Goal: Navigation & Orientation: Find specific page/section

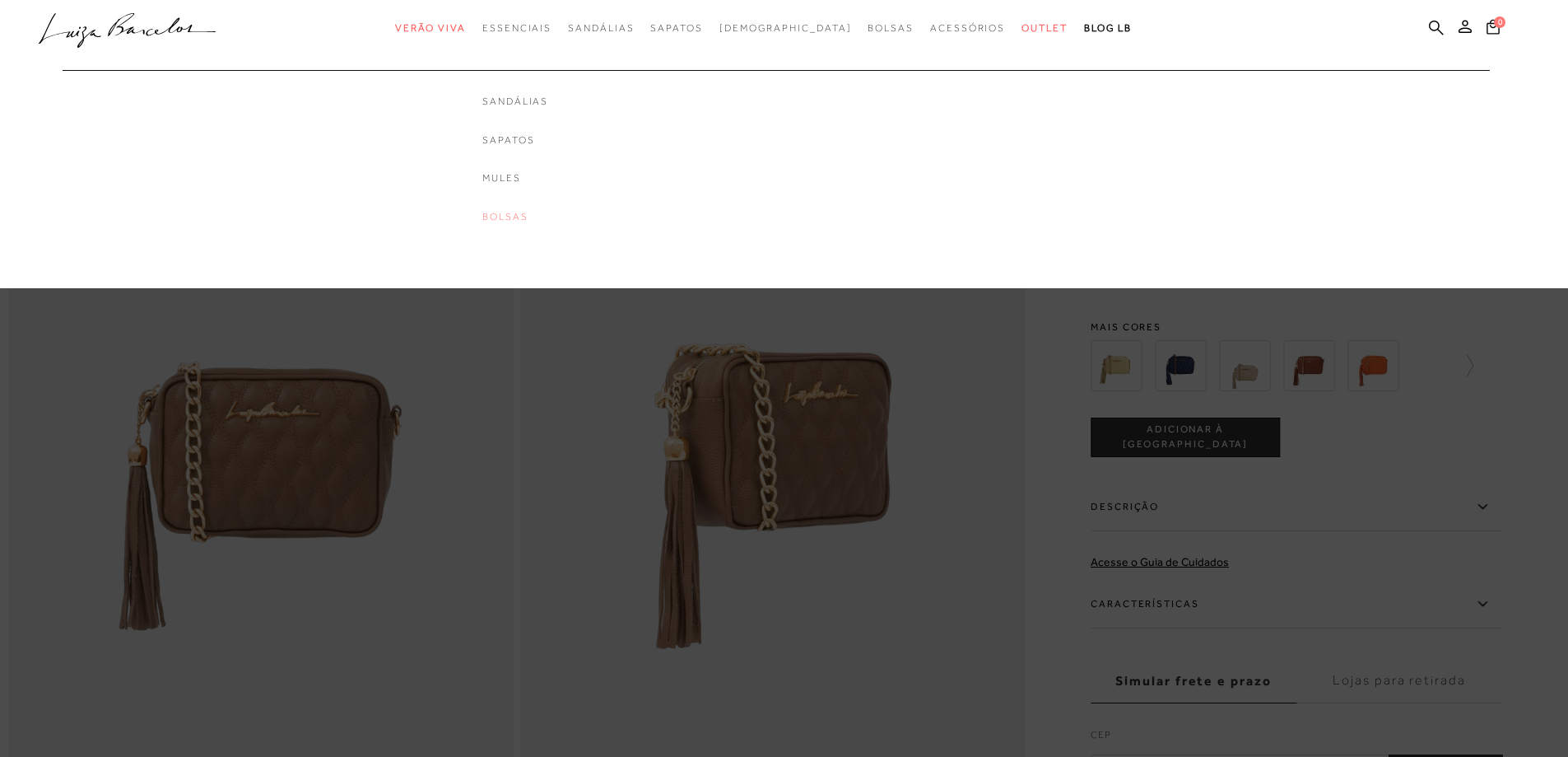
click at [548, 216] on link "Bolsas" at bounding box center [515, 216] width 66 height 14
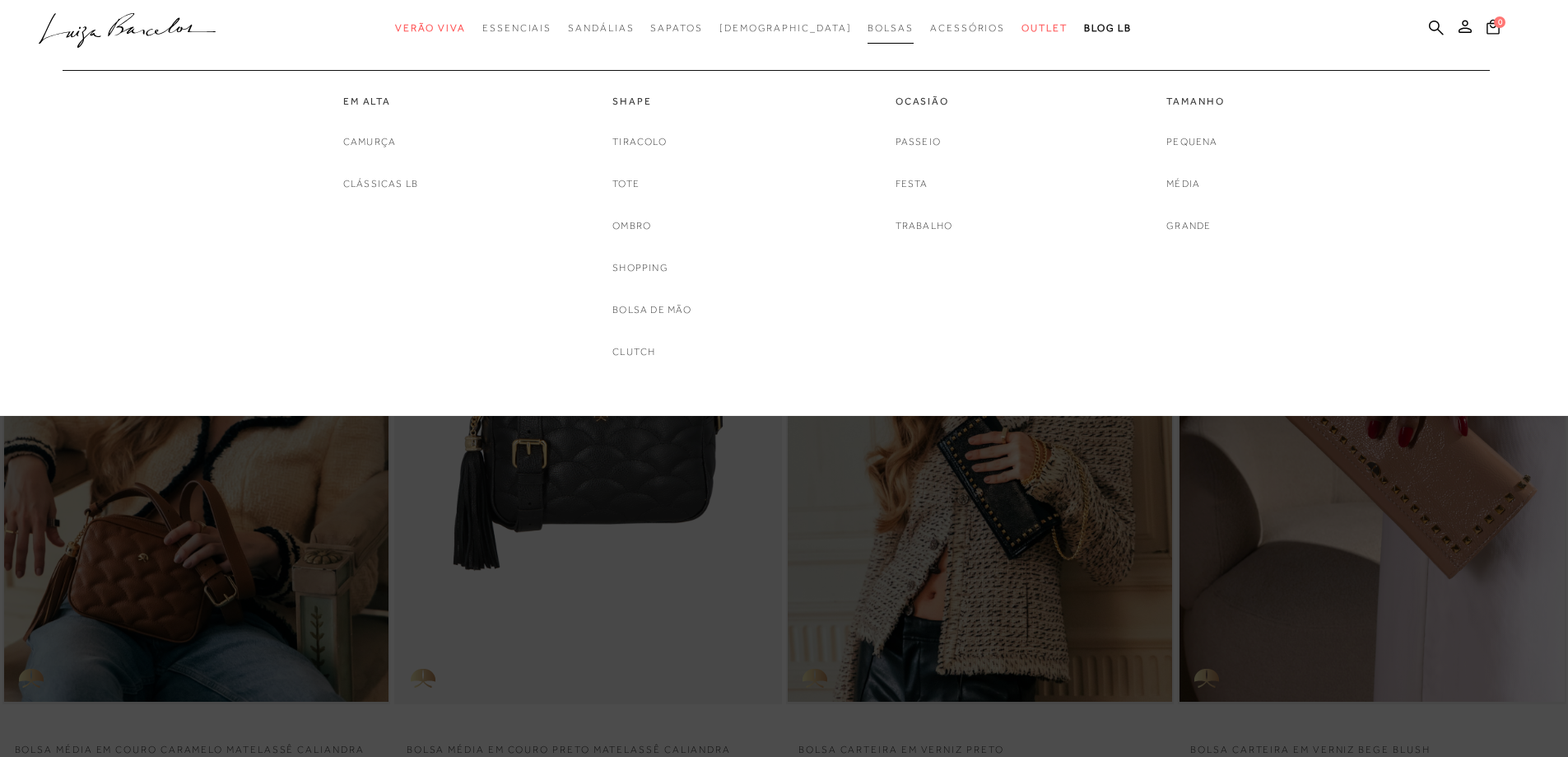
click at [867, 30] on span "Bolsas" at bounding box center [890, 27] width 46 height 12
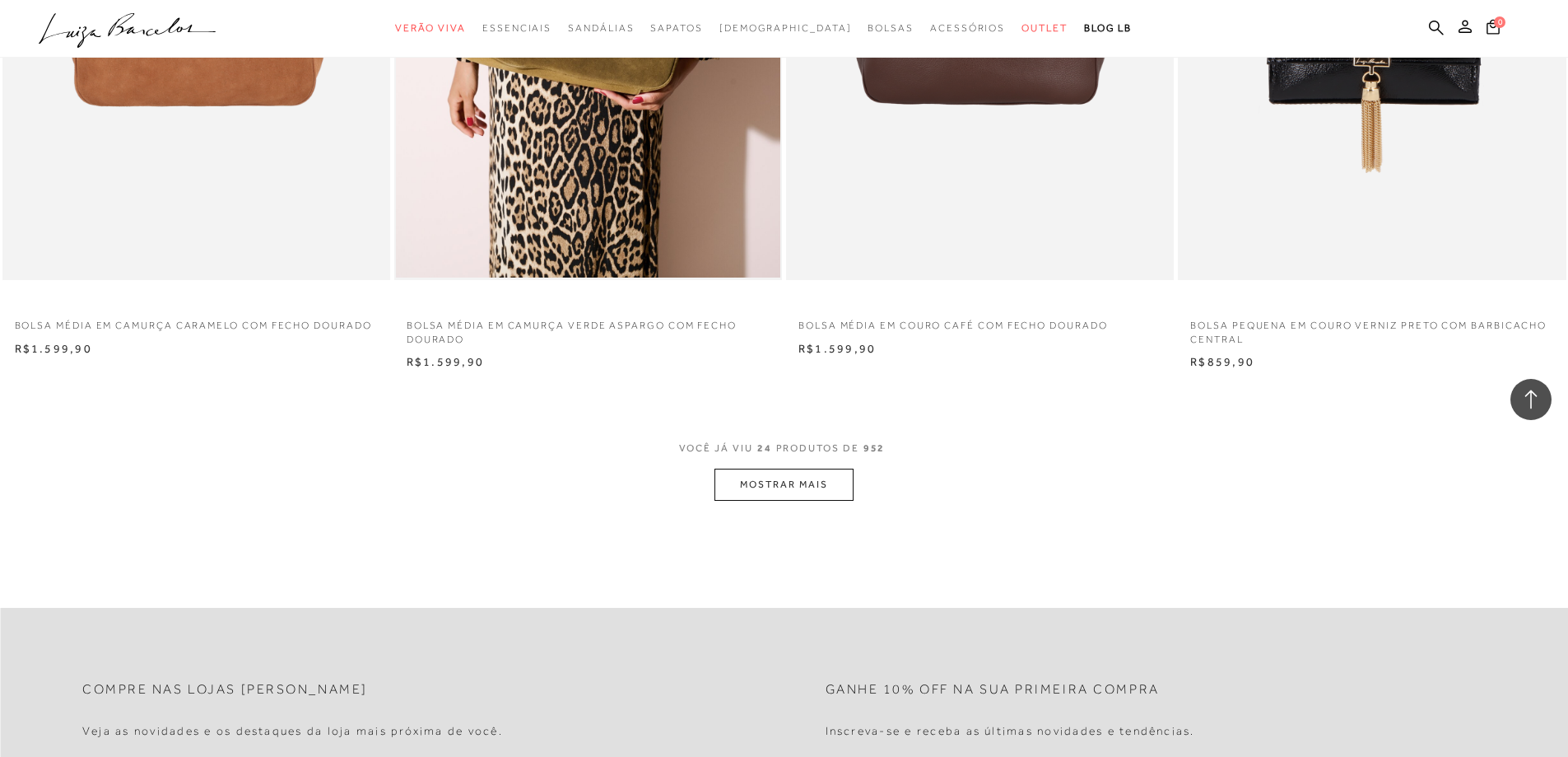
scroll to position [3293, 0]
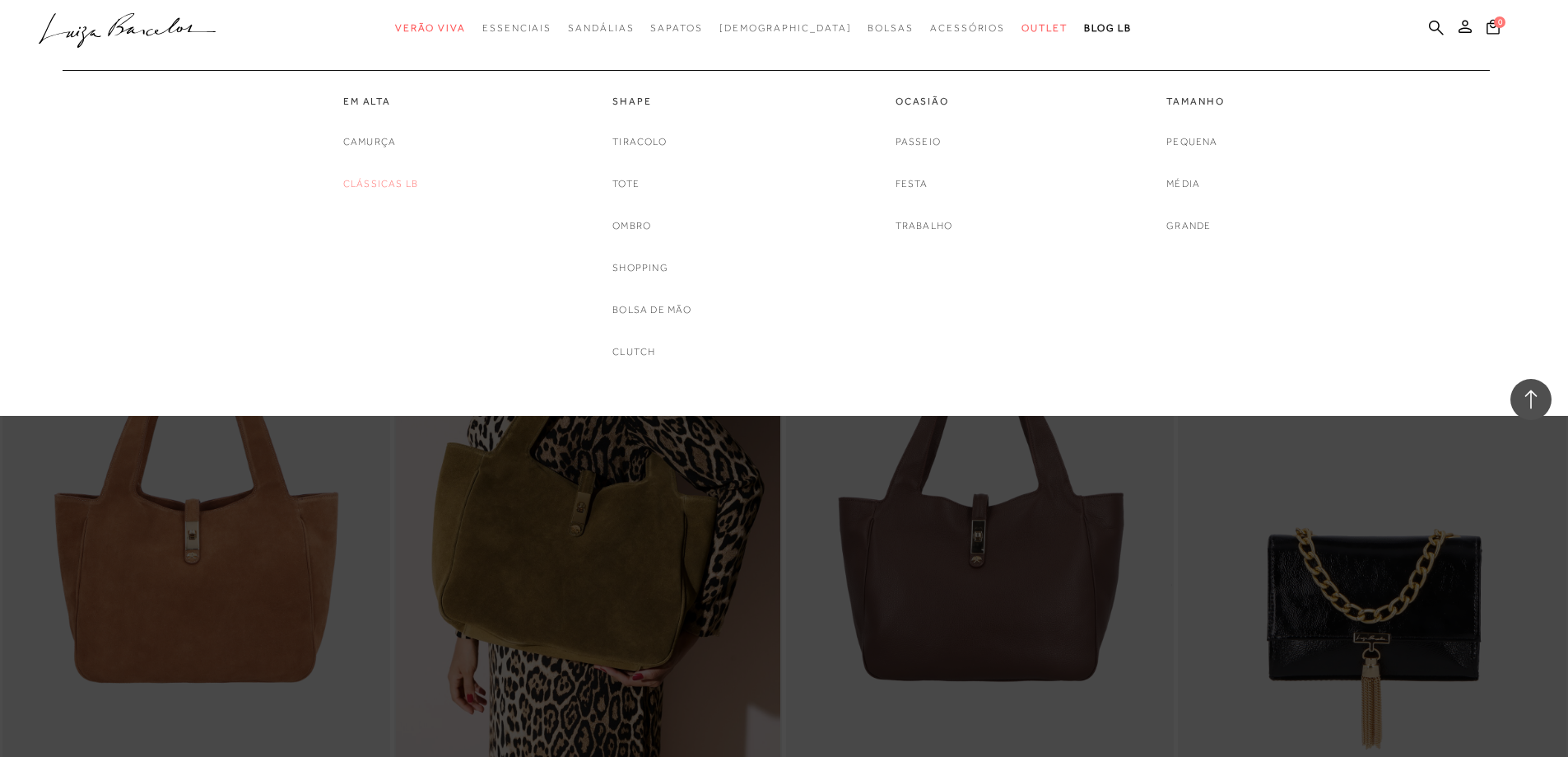
click at [399, 178] on link "Clássicas LB" at bounding box center [380, 183] width 75 height 17
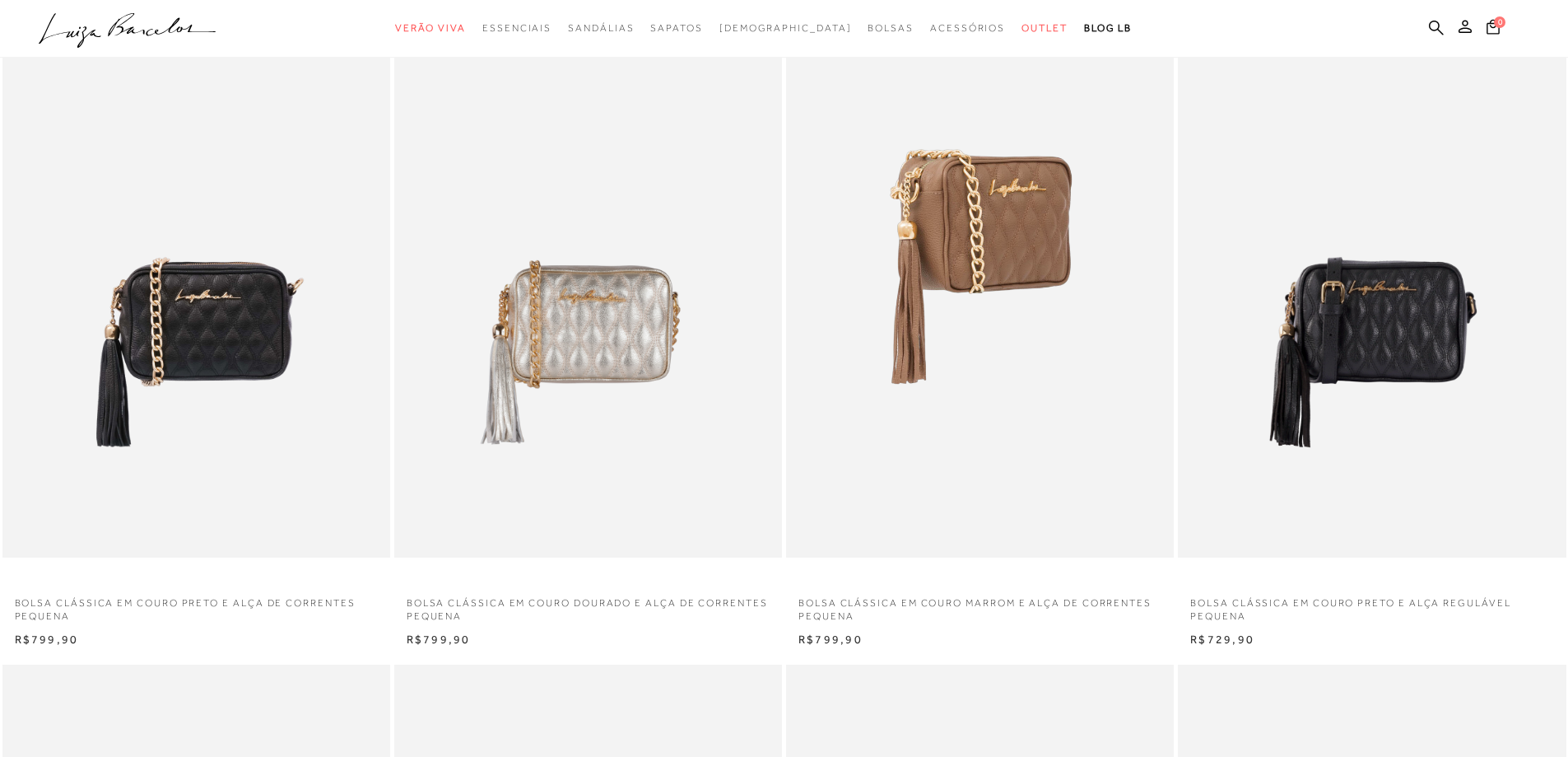
scroll to position [82, 0]
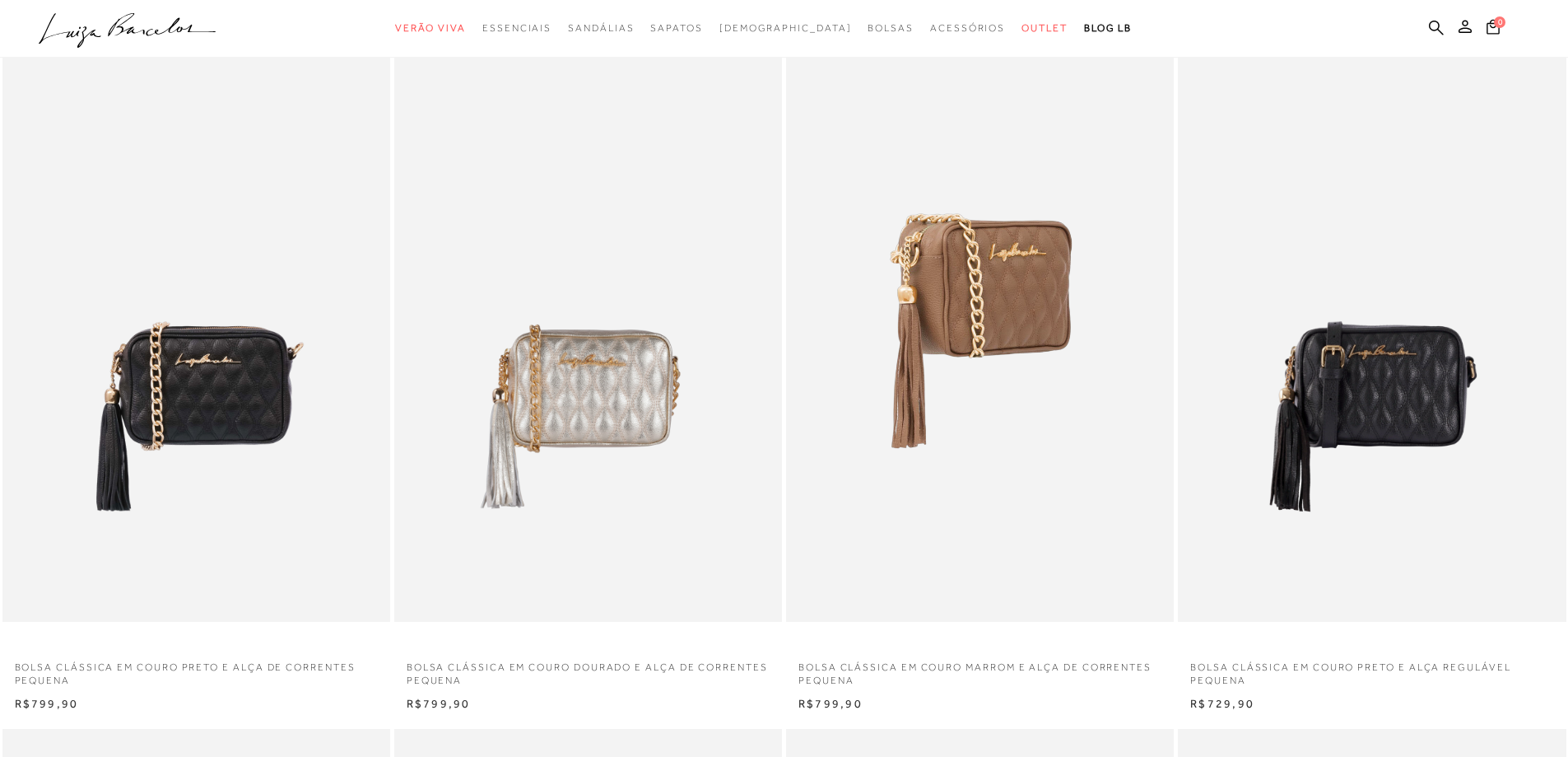
click at [995, 259] on img at bounding box center [980, 330] width 386 height 582
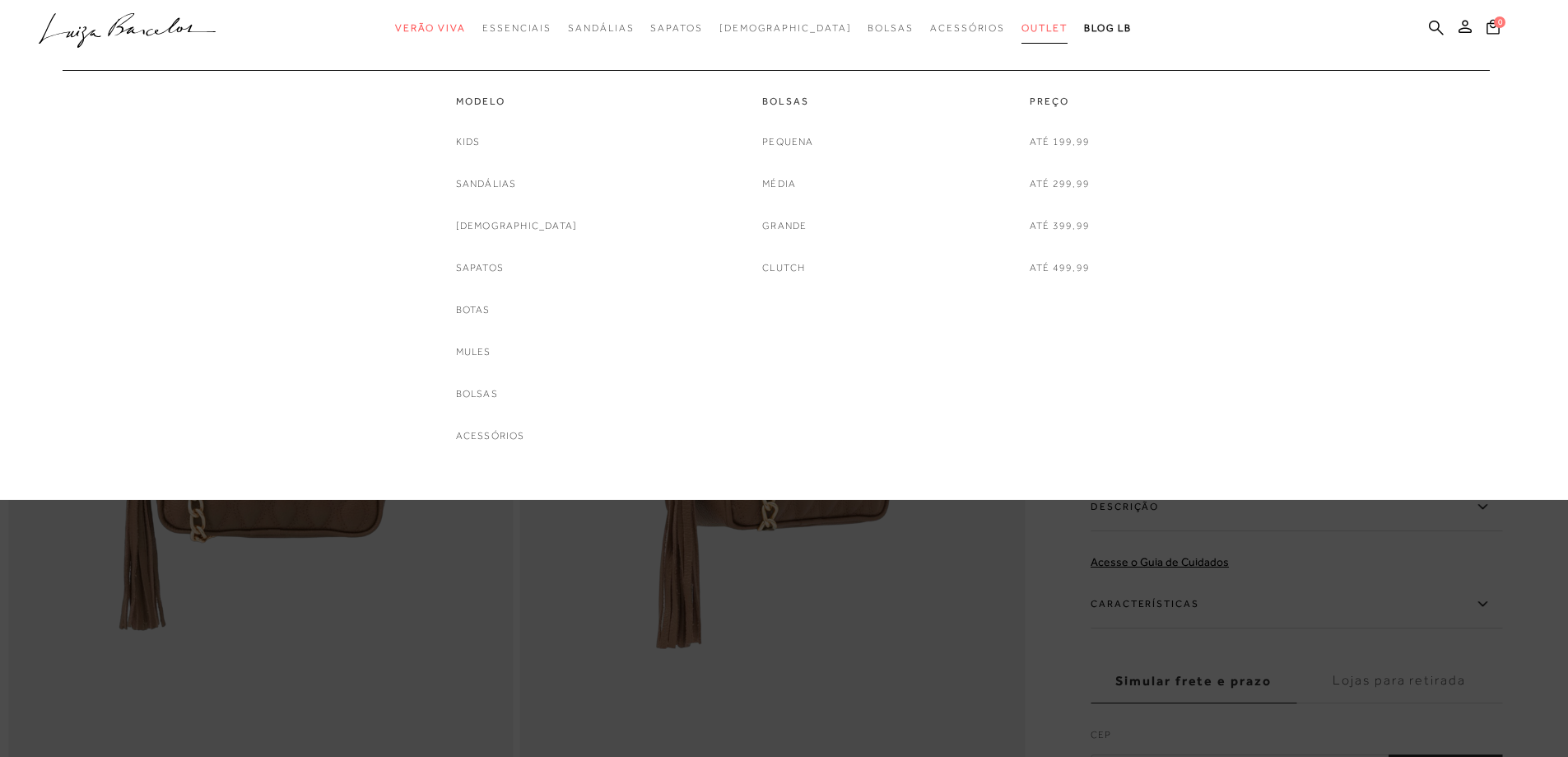
click at [1021, 36] on link "Outlet" at bounding box center [1044, 27] width 46 height 30
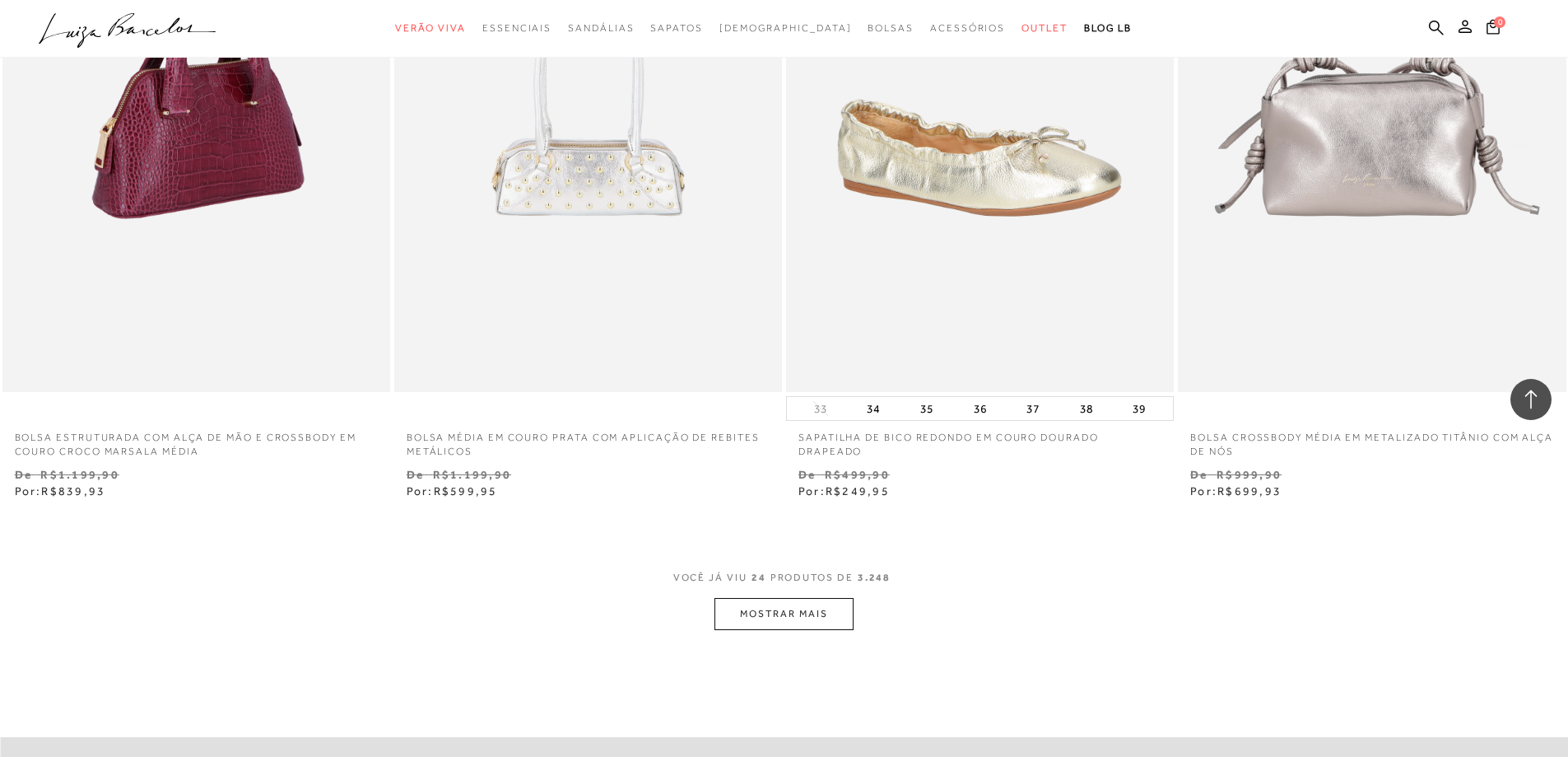
scroll to position [3870, 0]
